Goal: Find contact information: Find contact information

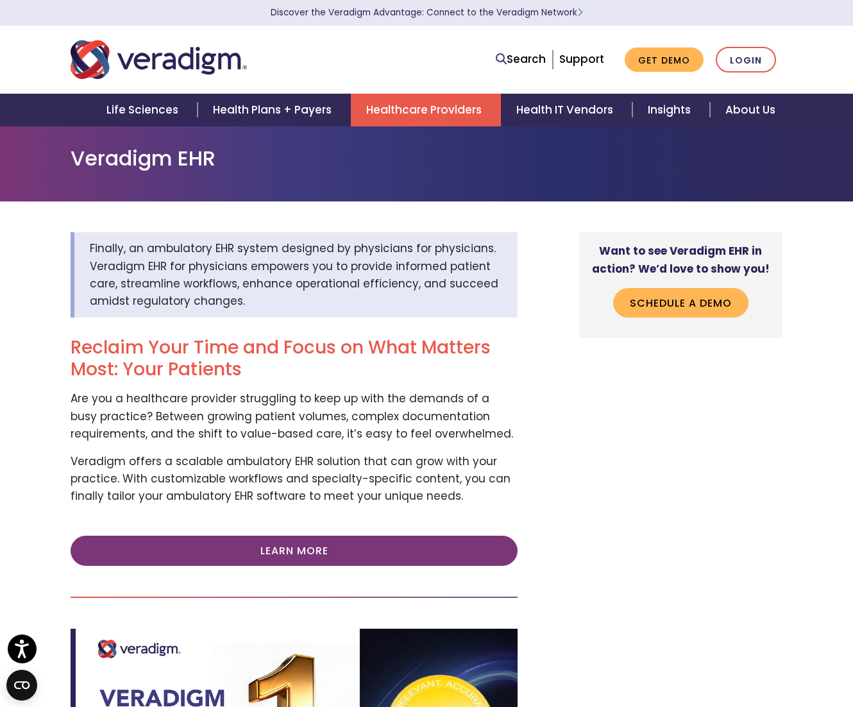
click at [437, 105] on link "Healthcare Providers" at bounding box center [426, 110] width 150 height 33
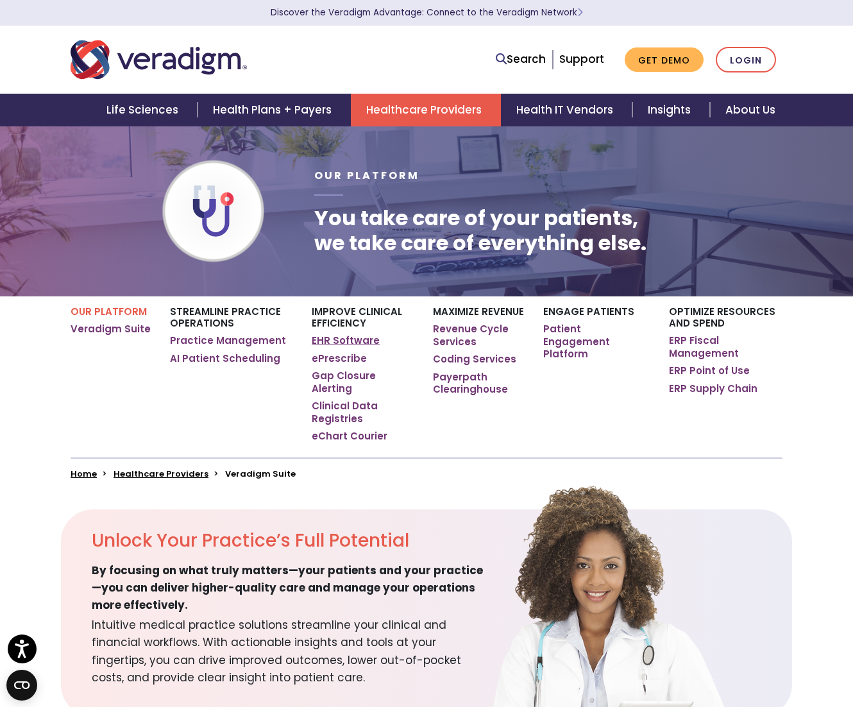
click at [343, 343] on link "EHR Software" at bounding box center [346, 340] width 68 height 13
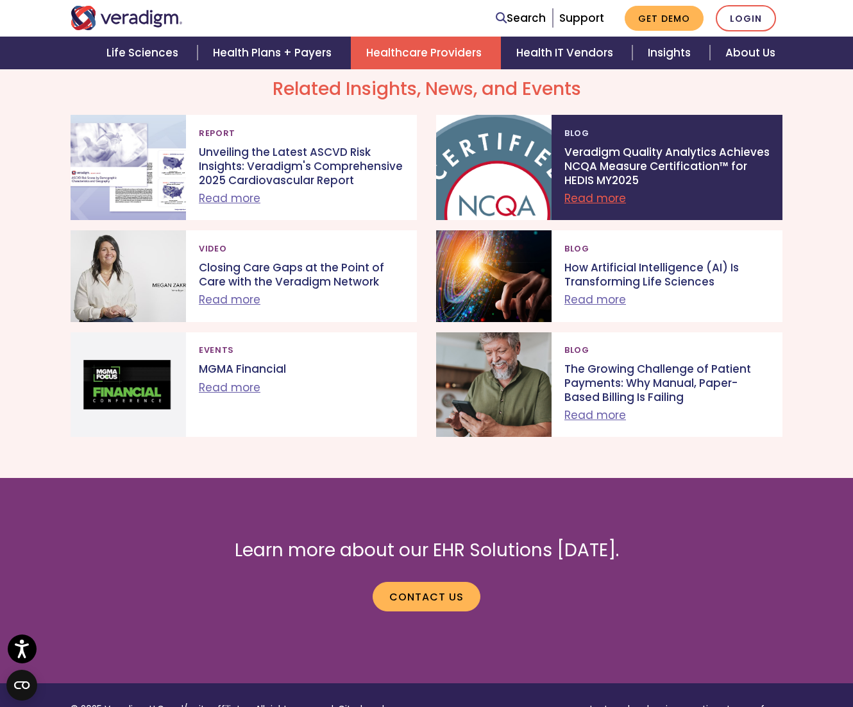
scroll to position [2148, 0]
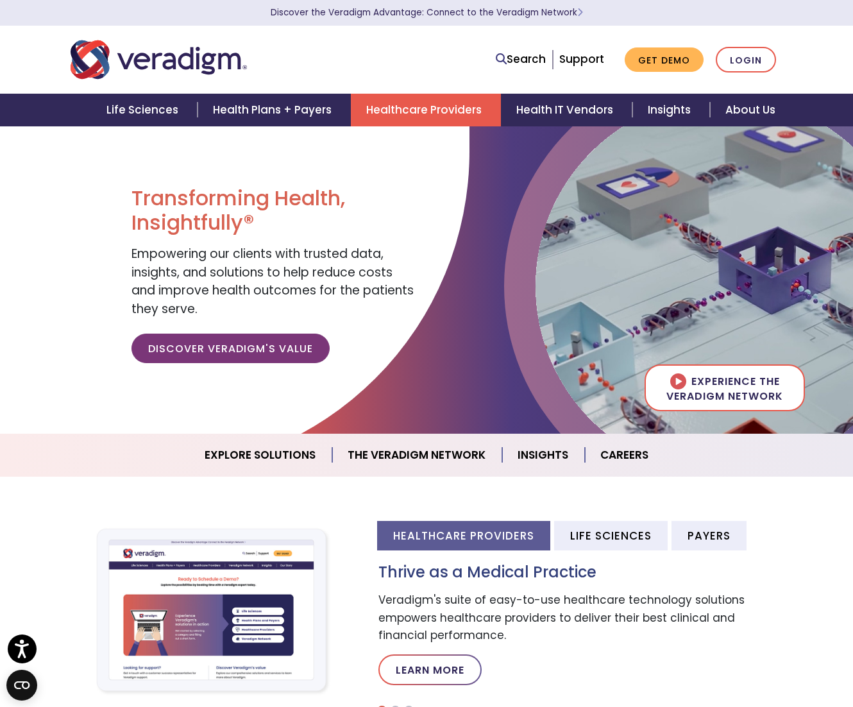
click at [430, 120] on link "Healthcare Providers" at bounding box center [426, 110] width 150 height 33
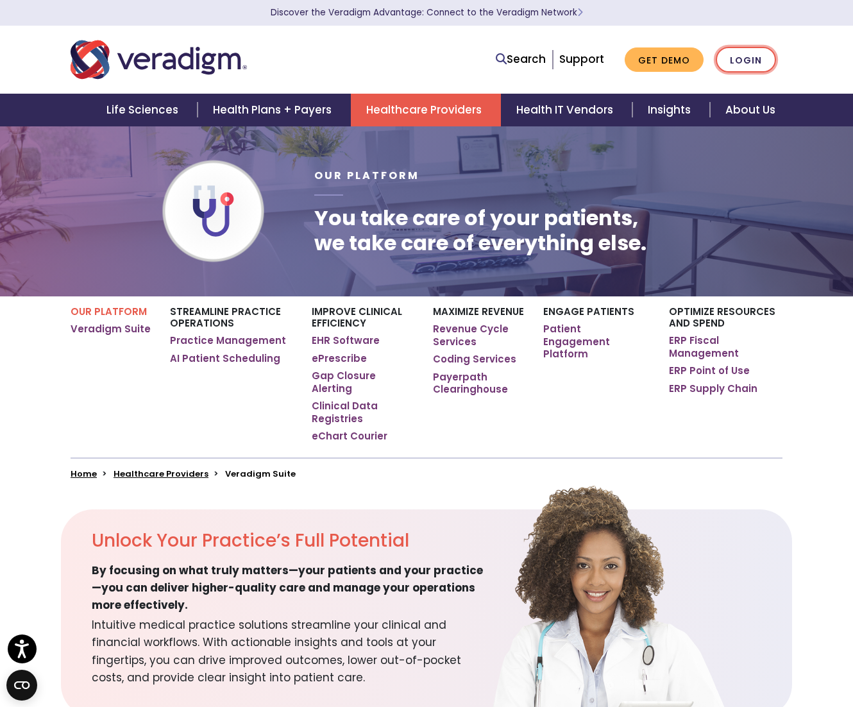
click at [752, 58] on link "Login" at bounding box center [746, 60] width 60 height 26
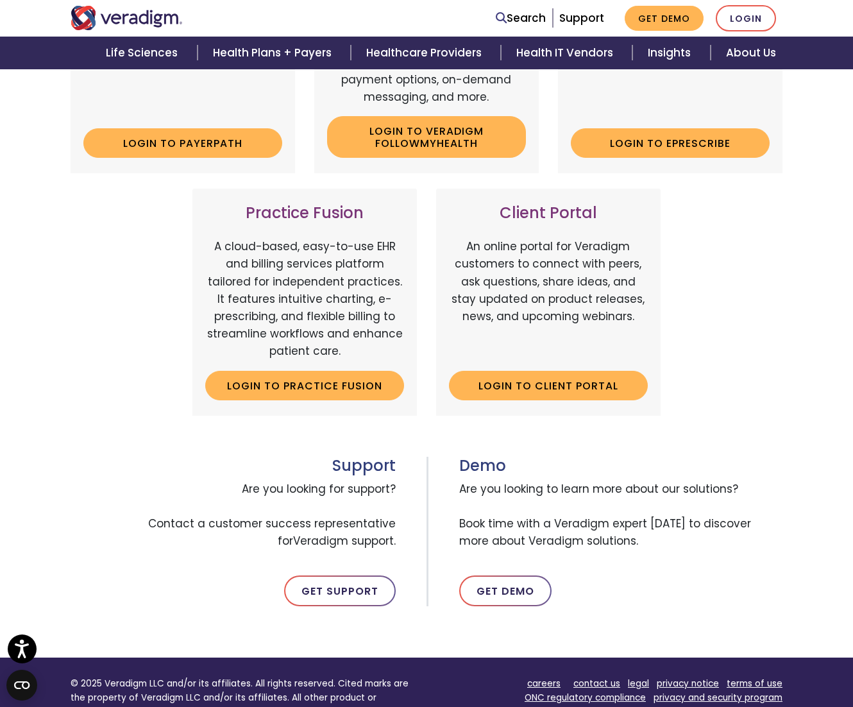
scroll to position [367, 0]
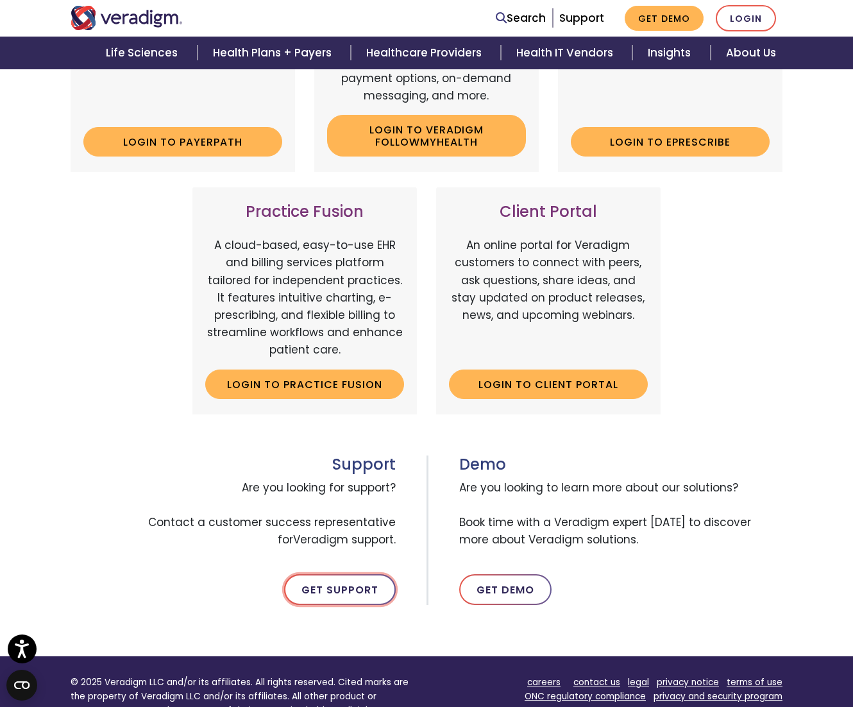
click at [320, 589] on link "Get Support" at bounding box center [340, 589] width 112 height 31
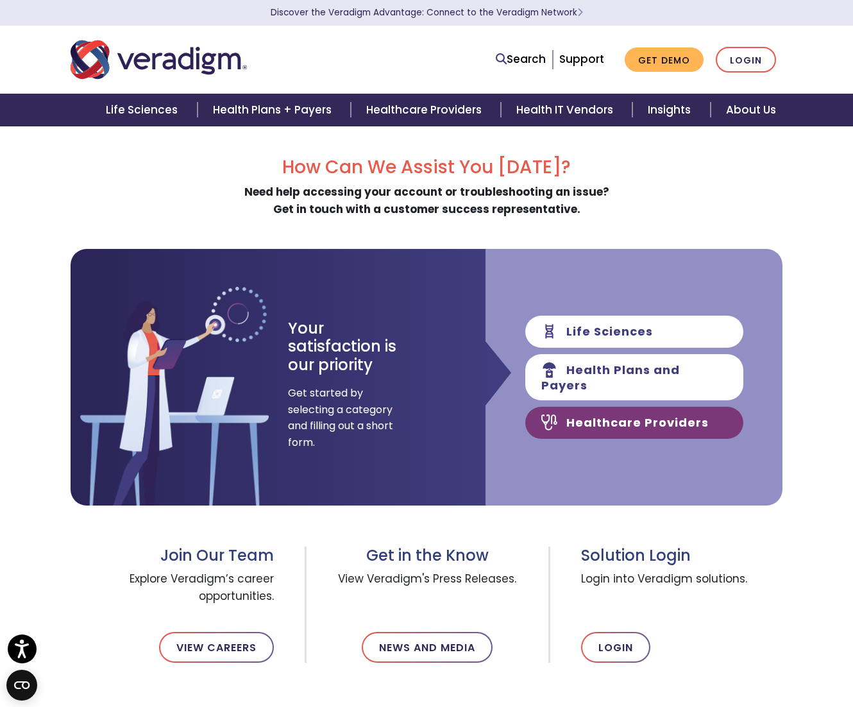
click at [654, 414] on link "Healthcare Providers" at bounding box center [634, 423] width 218 height 32
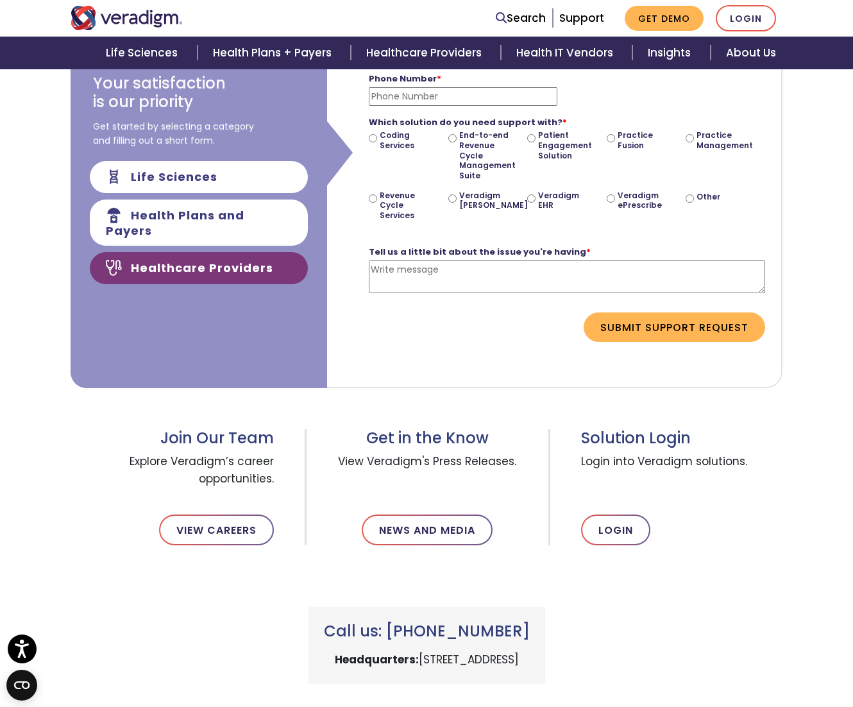
scroll to position [279, 0]
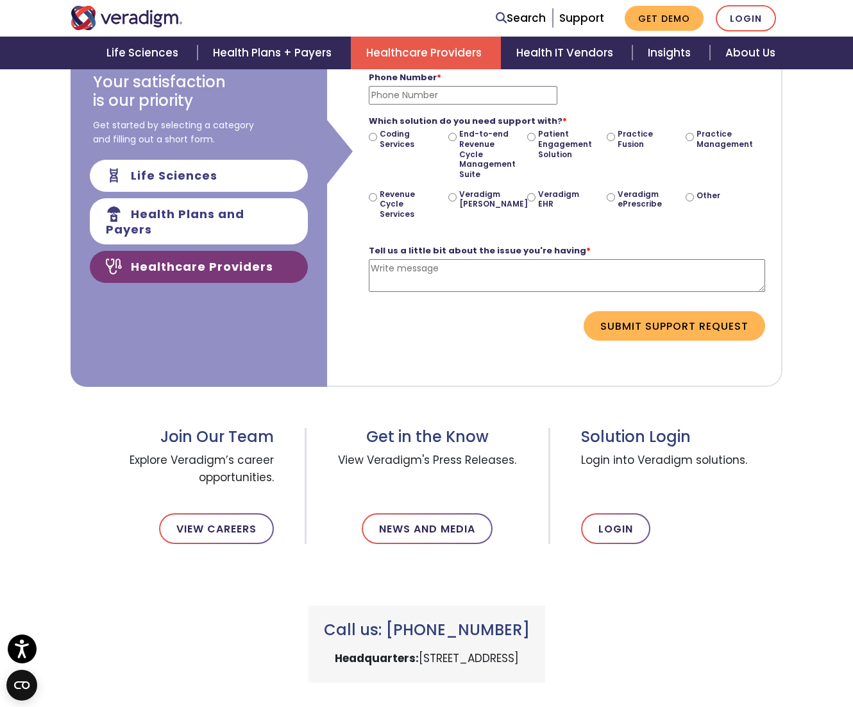
click at [439, 46] on link "Healthcare Providers" at bounding box center [426, 53] width 150 height 33
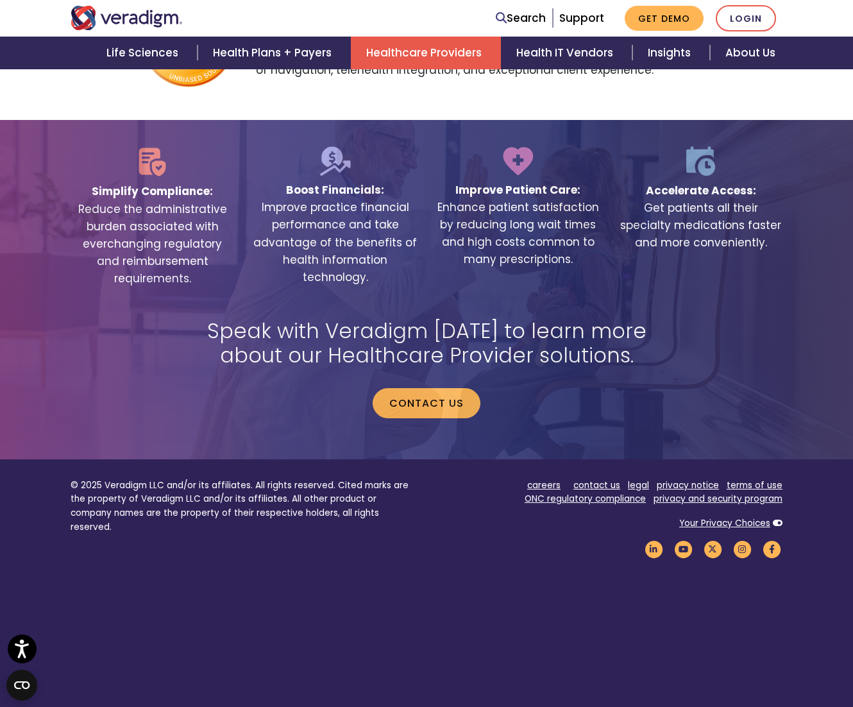
scroll to position [2328, 0]
